Goal: Transaction & Acquisition: Purchase product/service

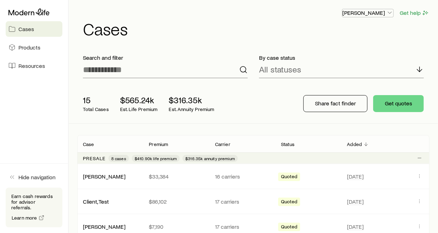
click at [390, 12] on icon "button" at bounding box center [389, 12] width 7 height 7
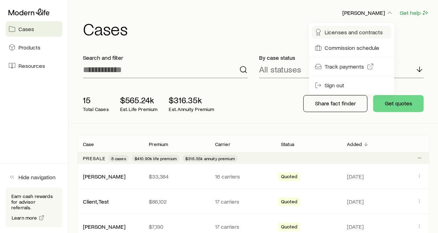
click at [347, 32] on span "Licenses and contracts" at bounding box center [354, 32] width 58 height 7
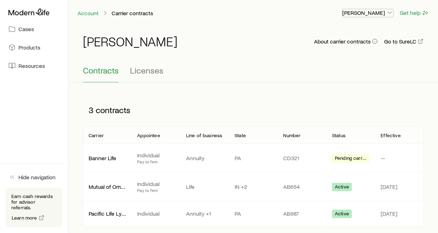
click at [391, 13] on icon "button" at bounding box center [389, 12] width 7 height 7
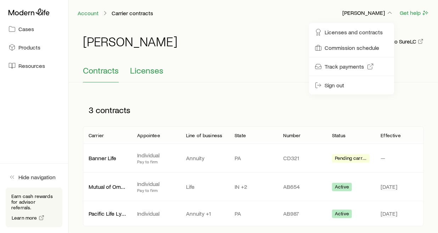
click at [143, 69] on span "Licenses" at bounding box center [146, 71] width 33 height 10
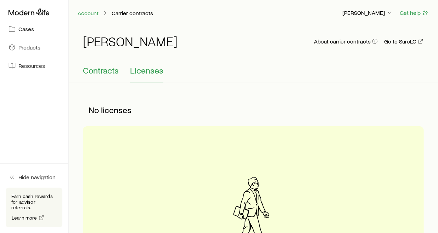
click at [96, 70] on span "Contracts" at bounding box center [101, 71] width 36 height 10
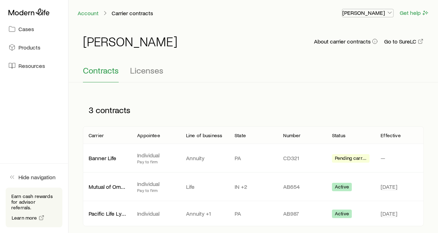
click at [391, 12] on icon "button" at bounding box center [389, 12] width 7 height 7
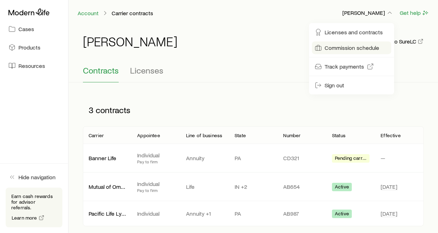
click at [355, 46] on span "Commission schedule" at bounding box center [352, 47] width 55 height 7
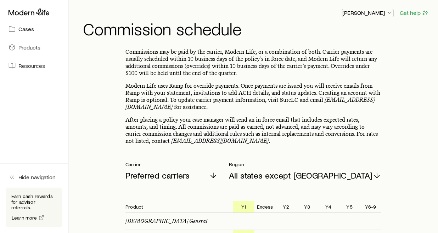
click at [391, 12] on icon "button" at bounding box center [389, 12] width 7 height 7
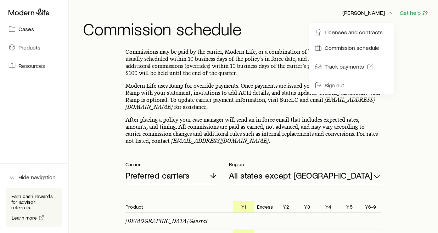
click at [276, 25] on h1 "Commission schedule" at bounding box center [256, 28] width 346 height 17
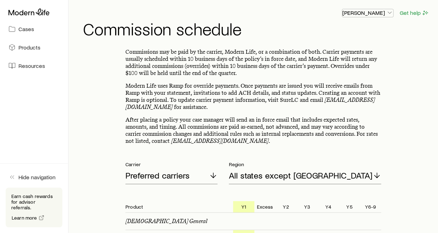
click at [390, 12] on icon "button" at bounding box center [389, 12] width 7 height 7
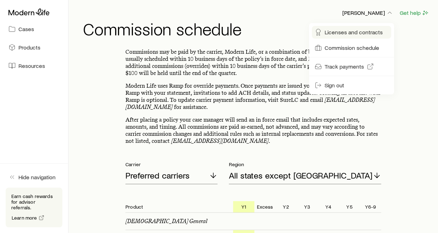
click at [367, 32] on span "Licenses and contracts" at bounding box center [354, 32] width 58 height 7
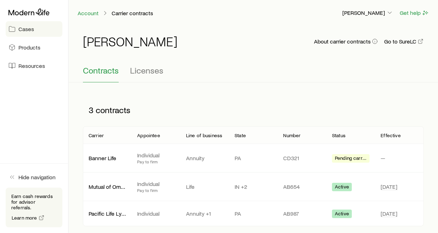
click at [26, 28] on span "Cases" at bounding box center [26, 29] width 16 height 7
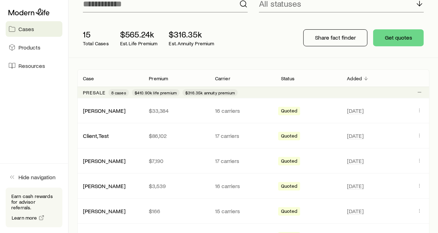
scroll to position [79, 0]
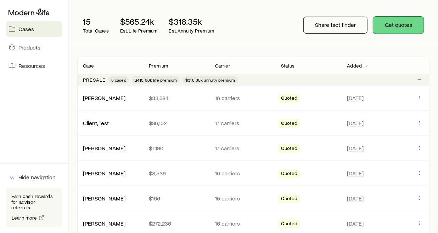
click at [402, 27] on button "Get quotes" at bounding box center [398, 25] width 51 height 17
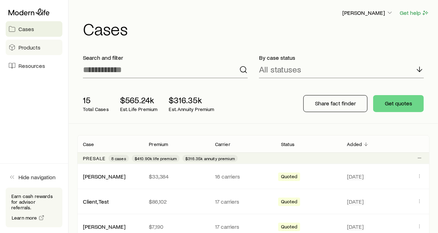
click at [27, 46] on span "Products" at bounding box center [29, 47] width 22 height 7
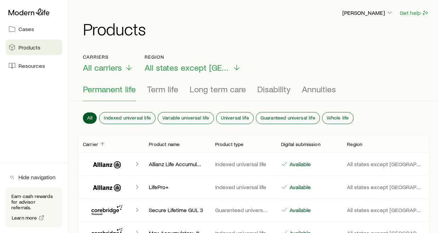
click at [31, 66] on span "Resources" at bounding box center [31, 65] width 27 height 7
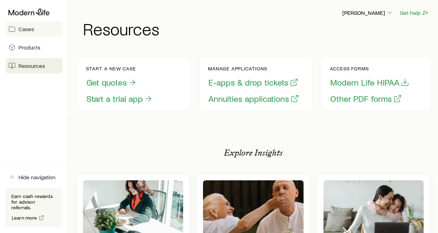
click at [24, 30] on span "Cases" at bounding box center [26, 29] width 16 height 7
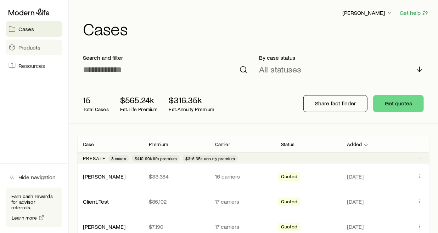
click at [31, 52] on link "Products" at bounding box center [34, 48] width 57 height 16
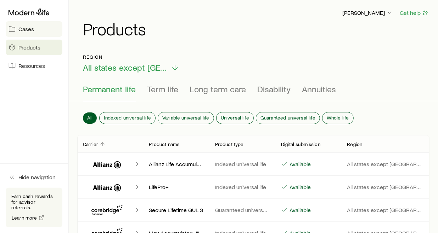
click at [26, 28] on span "Cases" at bounding box center [26, 29] width 16 height 7
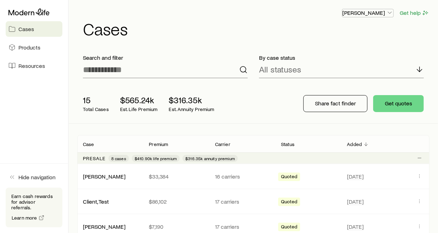
click at [389, 14] on icon "button" at bounding box center [389, 12] width 7 height 7
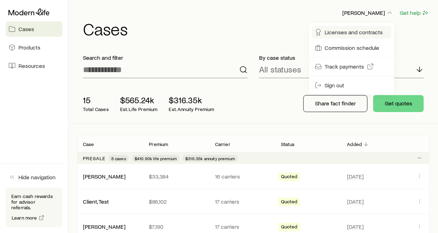
click at [364, 33] on span "Licenses and contracts" at bounding box center [354, 32] width 58 height 7
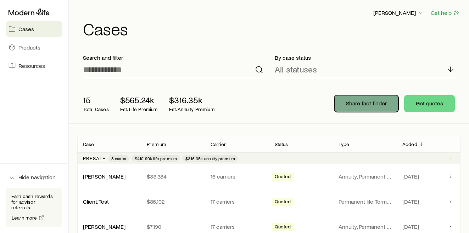
click at [355, 104] on p "Share fact finder" at bounding box center [366, 103] width 41 height 7
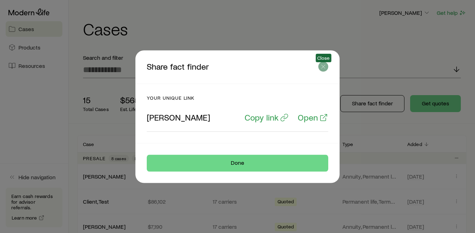
click at [323, 67] on line "button" at bounding box center [323, 67] width 4 height 4
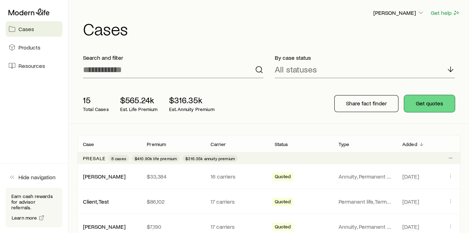
click at [433, 99] on button "Get quotes" at bounding box center [429, 103] width 51 height 17
click at [421, 12] on icon "button" at bounding box center [420, 12] width 7 height 7
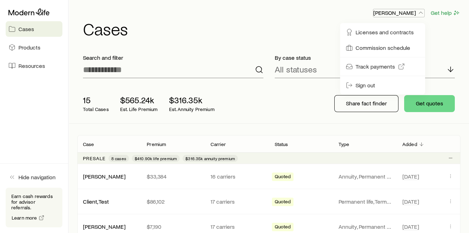
click at [421, 12] on icon "button" at bounding box center [420, 12] width 7 height 7
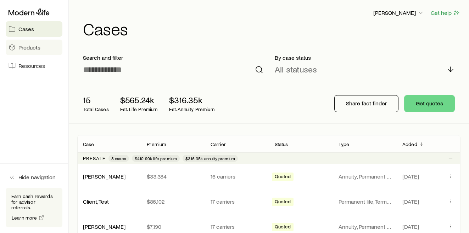
click at [27, 50] on span "Products" at bounding box center [29, 47] width 22 height 7
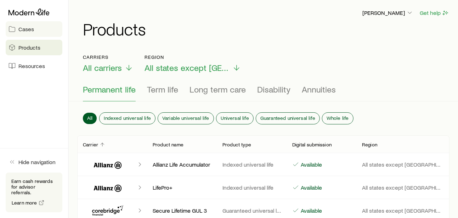
click at [26, 30] on span "Cases" at bounding box center [26, 29] width 16 height 7
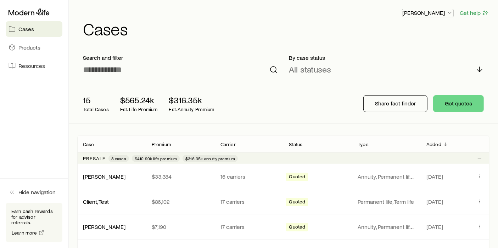
click at [444, 14] on icon "button" at bounding box center [449, 12] width 7 height 7
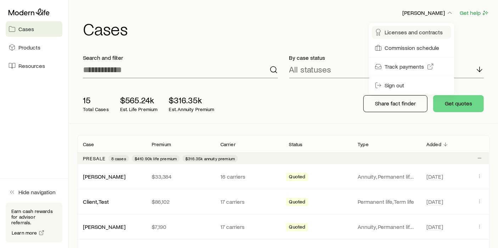
click at [420, 34] on span "Licenses and contracts" at bounding box center [413, 32] width 58 height 7
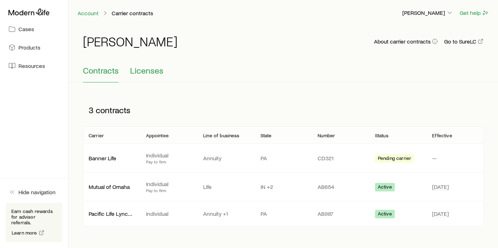
click at [152, 70] on span "Licenses" at bounding box center [146, 71] width 33 height 10
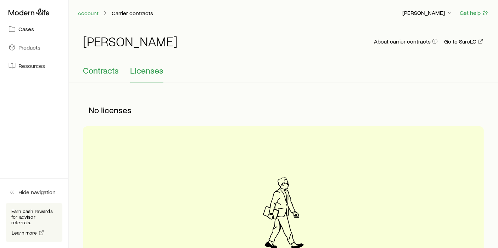
click at [99, 74] on span "Contracts" at bounding box center [101, 71] width 36 height 10
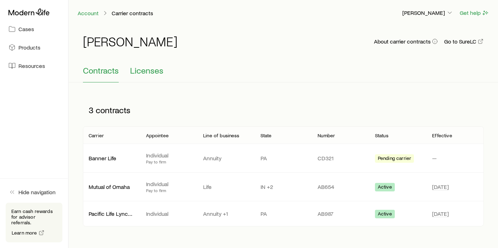
click at [140, 70] on span "Licenses" at bounding box center [146, 71] width 33 height 10
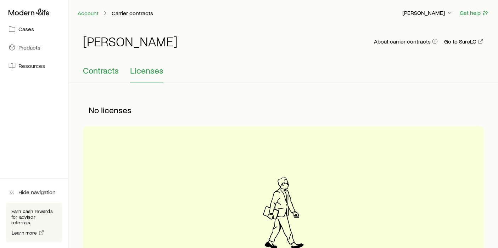
click at [103, 72] on span "Contracts" at bounding box center [101, 71] width 36 height 10
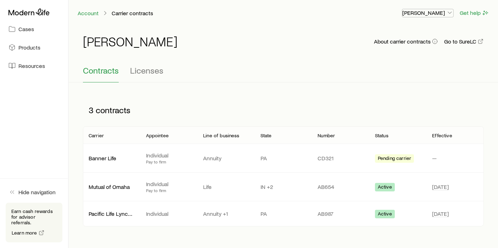
click at [444, 13] on icon "button" at bounding box center [449, 12] width 7 height 7
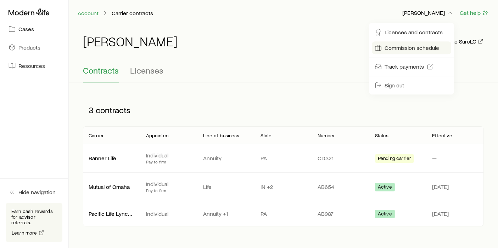
click at [416, 49] on span "Commission schedule" at bounding box center [411, 47] width 55 height 7
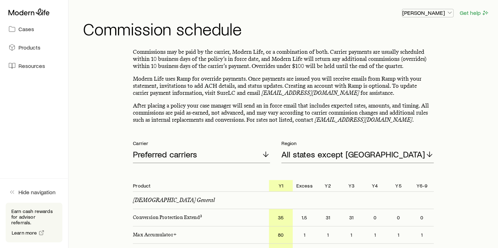
click at [444, 13] on polyline "button" at bounding box center [450, 13] width 4 height 2
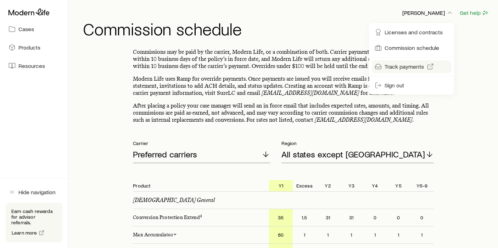
click at [394, 69] on span "Track payments" at bounding box center [403, 66] width 39 height 7
click at [30, 47] on span "Products" at bounding box center [29, 47] width 22 height 7
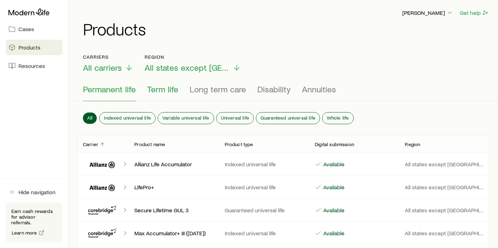
click at [164, 89] on span "Term life" at bounding box center [162, 89] width 31 height 10
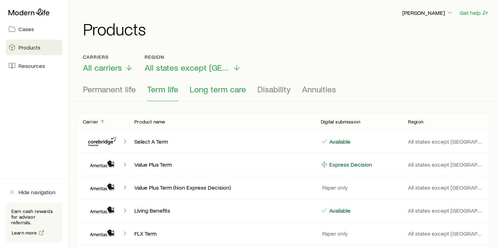
click at [218, 89] on span "Long term care" at bounding box center [218, 89] width 56 height 10
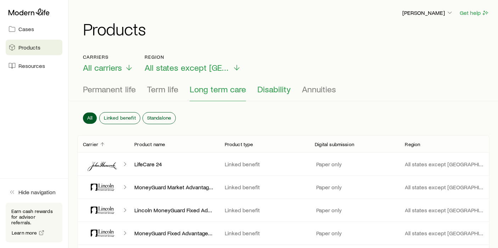
click at [271, 91] on span "Disability" at bounding box center [273, 89] width 33 height 10
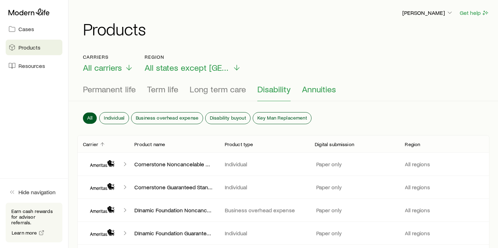
click at [312, 91] on span "Annuities" at bounding box center [319, 89] width 34 height 10
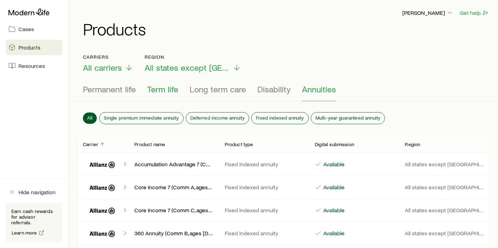
click at [160, 89] on span "Term life" at bounding box center [162, 89] width 31 height 10
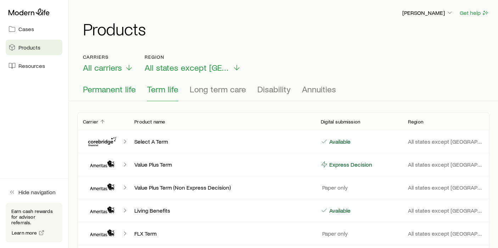
click at [100, 89] on span "Permanent life" at bounding box center [109, 89] width 53 height 10
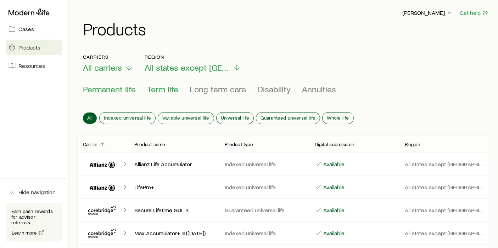
click at [159, 92] on span "Term life" at bounding box center [162, 89] width 31 height 10
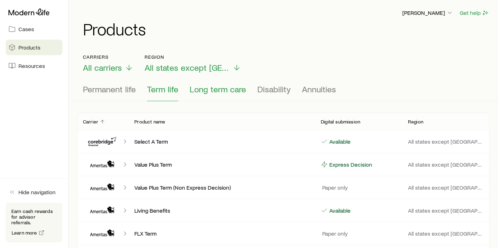
click at [207, 91] on span "Long term care" at bounding box center [218, 89] width 56 height 10
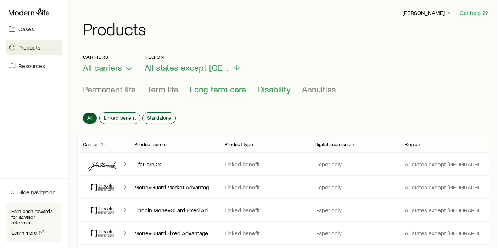
click at [273, 91] on span "Disability" at bounding box center [273, 89] width 33 height 10
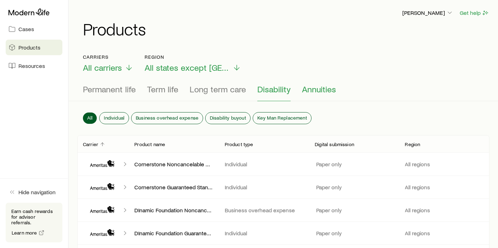
click at [326, 91] on span "Annuities" at bounding box center [319, 89] width 34 height 10
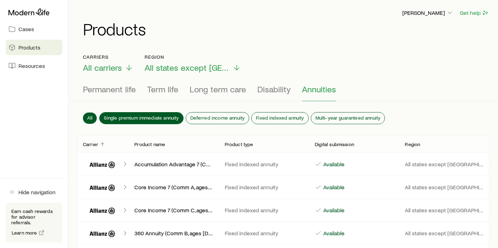
click at [123, 116] on span "Single premium immediate annuity" at bounding box center [141, 118] width 75 height 6
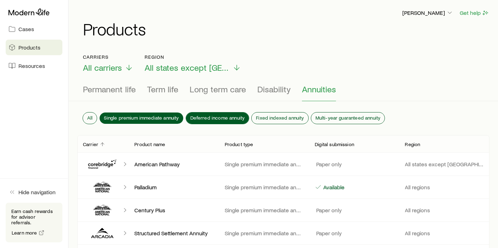
click at [211, 117] on span "Deferred income annuity" at bounding box center [217, 118] width 55 height 6
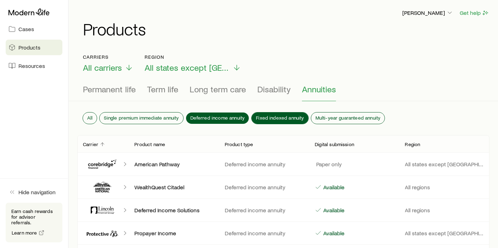
click at [265, 116] on span "Fixed indexed annuity" at bounding box center [280, 118] width 48 height 6
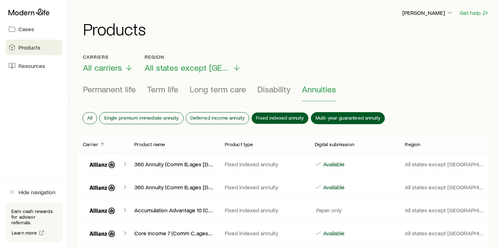
click at [332, 115] on span "Multi-year guaranteed annuity" at bounding box center [347, 118] width 65 height 6
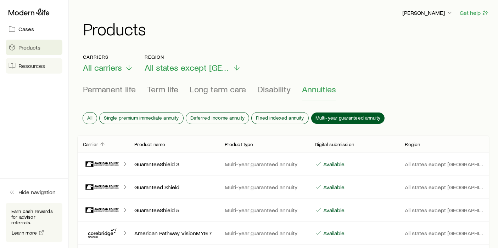
click at [31, 67] on span "Resources" at bounding box center [31, 65] width 27 height 7
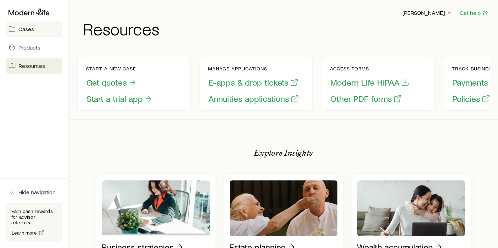
click at [30, 27] on span "Cases" at bounding box center [26, 29] width 16 height 7
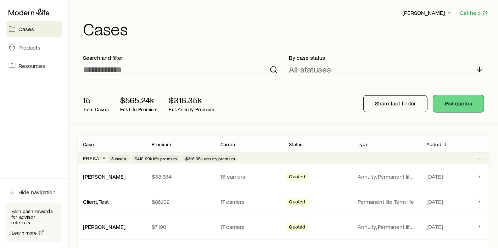
click at [444, 101] on button "Get quotes" at bounding box center [458, 103] width 51 height 17
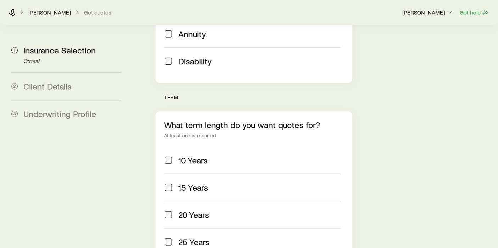
scroll to position [275, 0]
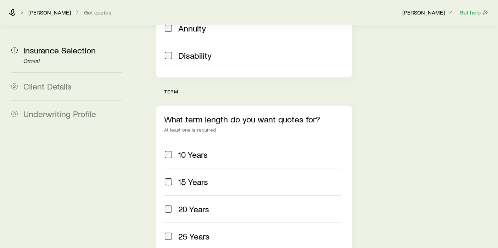
click at [169, 204] on span at bounding box center [168, 209] width 9 height 10
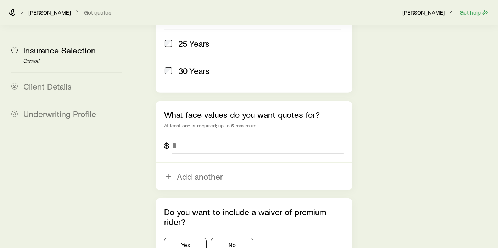
scroll to position [472, 0]
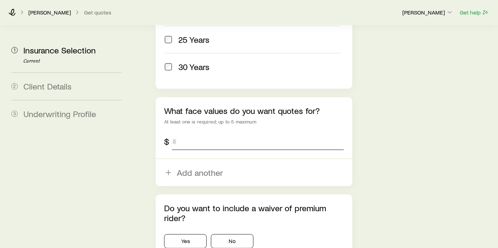
click at [214, 133] on input "tel" at bounding box center [258, 141] width 172 height 17
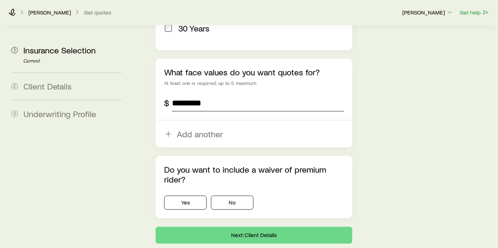
scroll to position [514, 0]
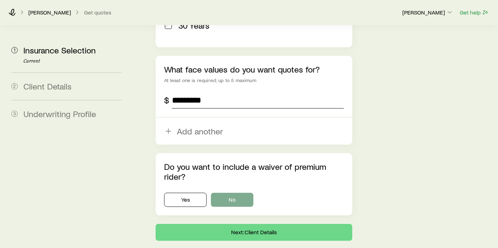
type input "*********"
click at [241, 193] on button "No" at bounding box center [232, 200] width 43 height 14
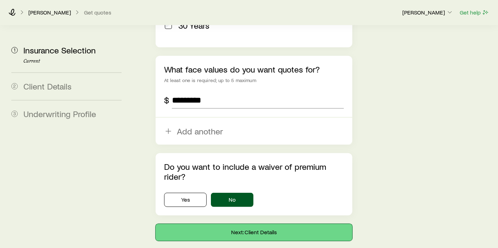
click at [253, 224] on button "Next: Client Details" at bounding box center [254, 232] width 197 height 17
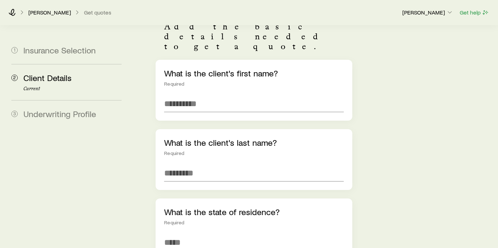
scroll to position [79, 0]
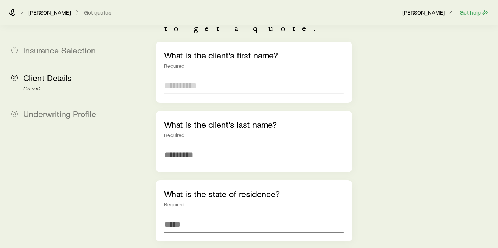
click at [216, 77] on input "text" at bounding box center [254, 85] width 180 height 17
type input "*****"
click at [204, 126] on div "What is the client's last name? Required" at bounding box center [254, 141] width 197 height 61
click at [233, 147] on input "text" at bounding box center [254, 155] width 180 height 17
type input "*****"
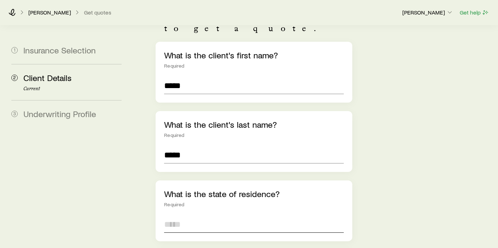
click at [195, 216] on input at bounding box center [254, 224] width 180 height 17
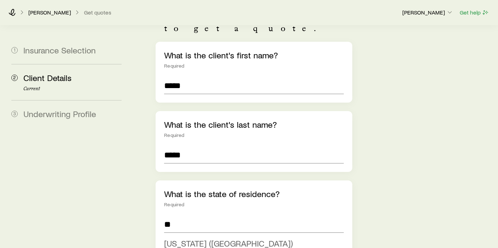
click at [207, 233] on span "South Dakota (SD)" at bounding box center [228, 243] width 129 height 10
type input "**********"
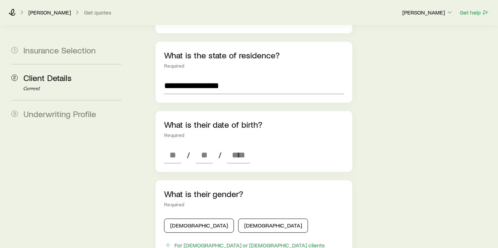
scroll to position [236, 0]
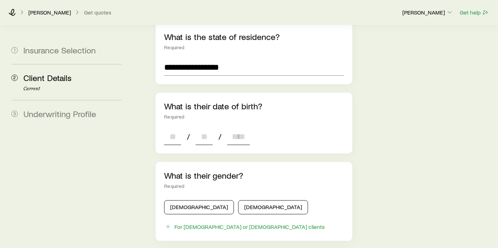
click at [170, 128] on input at bounding box center [172, 136] width 17 height 17
type input "**"
type input "****"
type input "*"
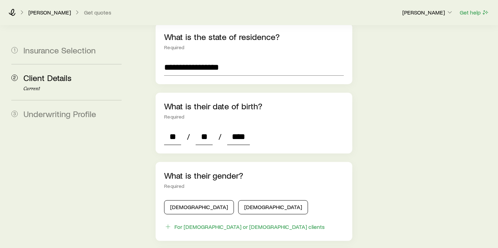
type input "*"
type input "****"
drag, startPoint x: 235, startPoint y: 189, endPoint x: 256, endPoint y: 176, distance: 24.6
click at [238, 201] on button "Female" at bounding box center [273, 208] width 70 height 14
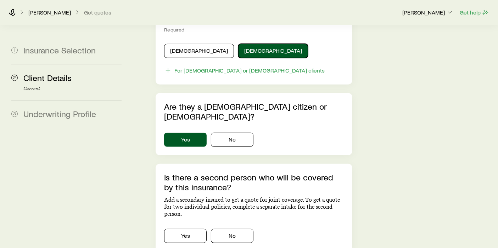
scroll to position [394, 0]
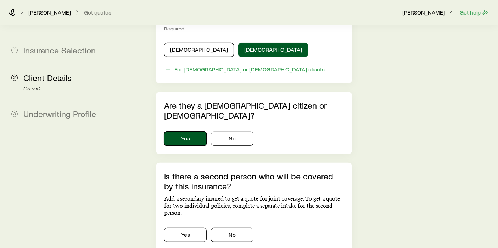
click at [189, 132] on button "Yes" at bounding box center [185, 139] width 43 height 14
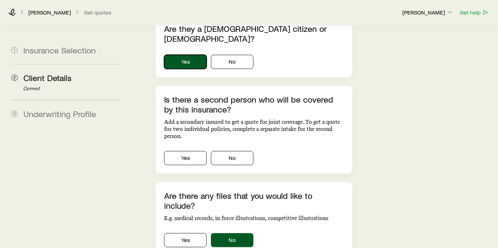
scroll to position [472, 0]
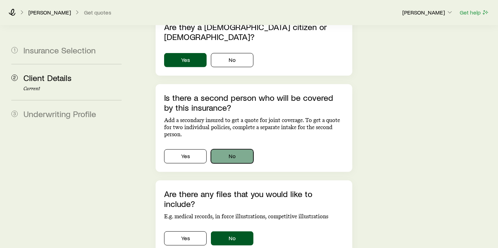
click at [240, 149] on button "No" at bounding box center [232, 156] width 43 height 14
click at [245, 232] on button "No" at bounding box center [232, 239] width 43 height 14
drag, startPoint x: 269, startPoint y: 233, endPoint x: 300, endPoint y: 221, distance: 33.6
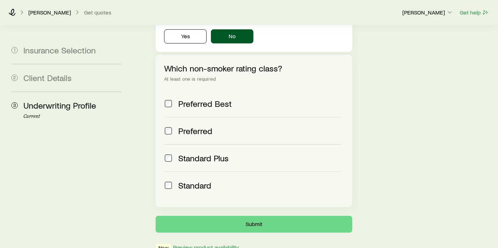
scroll to position [338, 0]
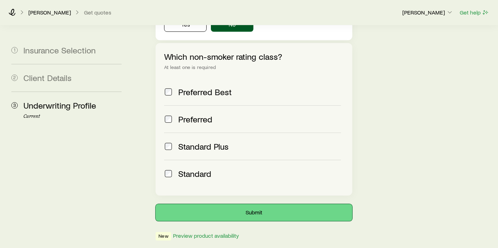
click at [263, 204] on button "Submit" at bounding box center [254, 212] width 197 height 17
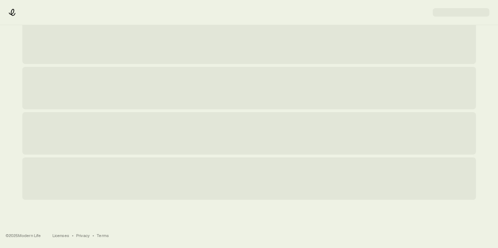
scroll to position [0, 0]
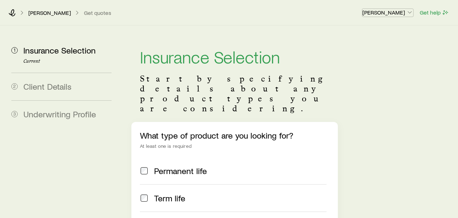
click at [410, 11] on icon "button" at bounding box center [409, 12] width 7 height 7
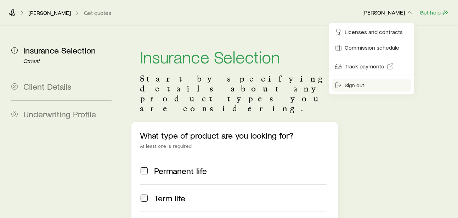
click at [353, 85] on span "Sign out" at bounding box center [354, 84] width 19 height 7
